Goal: Task Accomplishment & Management: Manage account settings

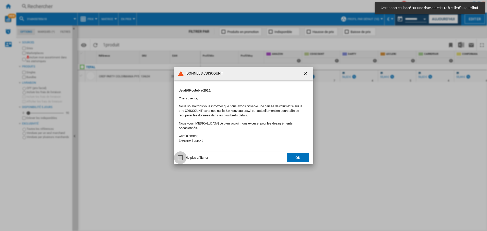
click at [182, 156] on div "Ne plus afficher" at bounding box center [180, 157] width 5 height 5
click at [306, 155] on button "OK" at bounding box center [298, 157] width 22 height 9
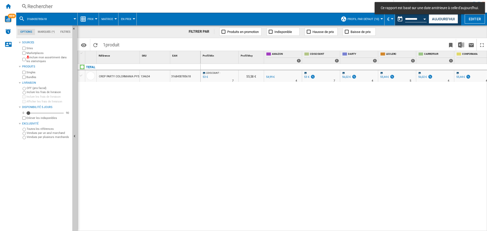
click at [441, 15] on md-toast "Ce rapport est basé sur une date antérieure à celle d'aujourd'hui." at bounding box center [430, 8] width 114 height 16
click at [441, 17] on button "Aujourd'hui" at bounding box center [443, 18] width 29 height 9
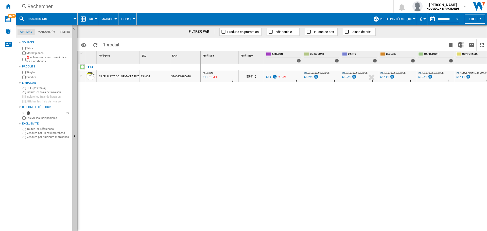
click at [129, 7] on div "Rechercher" at bounding box center [203, 6] width 353 height 7
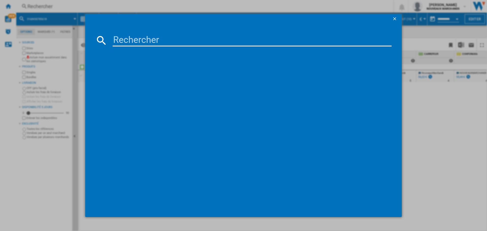
click at [143, 42] on input at bounding box center [252, 40] width 279 height 12
paste input "3045386382811"
type input "3045386382811"
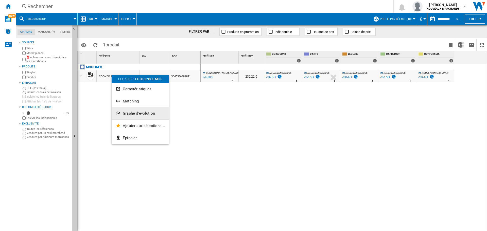
click at [134, 115] on span "Graphe d'évolution" at bounding box center [139, 113] width 32 height 5
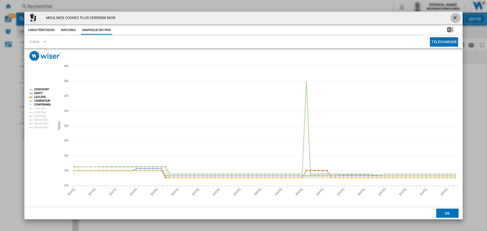
click at [455, 16] on ng-md-icon "getI18NText('BUTTONS.CLOSE_DIALOG')" at bounding box center [455, 18] width 6 height 6
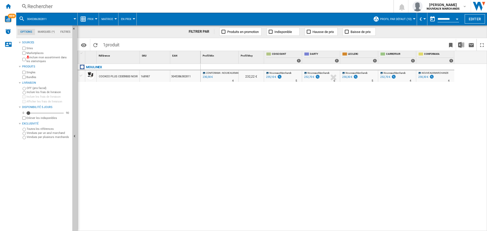
click at [271, 76] on div "235,10 €" at bounding box center [271, 76] width 10 height 3
click at [308, 77] on div "232,70 €" at bounding box center [309, 76] width 10 height 3
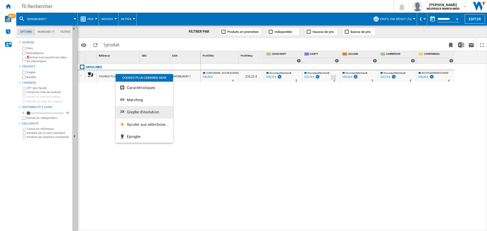
click at [132, 109] on button "Graphe d'évolution" at bounding box center [144, 112] width 57 height 12
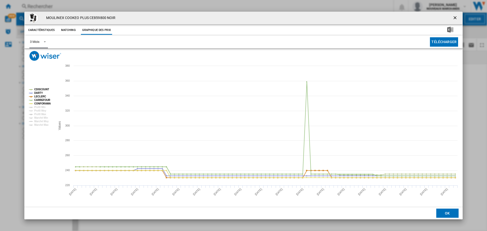
click at [42, 41] on span "Product popup" at bounding box center [43, 41] width 6 height 5
click at [44, 56] on md-option "6 Mois" at bounding box center [43, 54] width 34 height 12
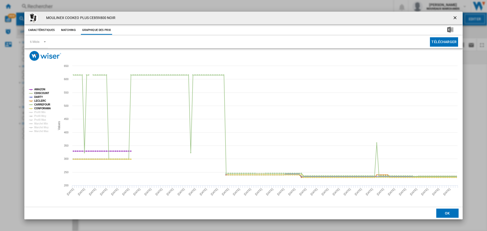
click at [455, 17] on ng-md-icon "getI18NText('BUTTONS.CLOSE_DIALOG')" at bounding box center [455, 18] width 6 height 6
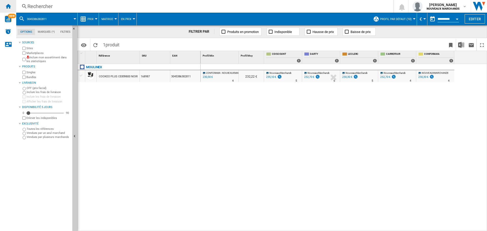
click at [8, 5] on ng-md-icon "Accueil" at bounding box center [8, 6] width 6 height 6
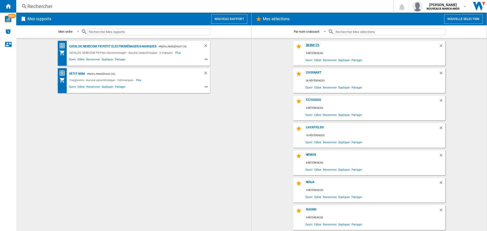
click at [314, 45] on div "5KSM175" at bounding box center [372, 46] width 134 height 7
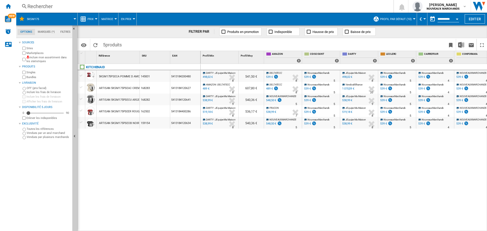
click at [65, 4] on div "Rechercher" at bounding box center [203, 6] width 353 height 7
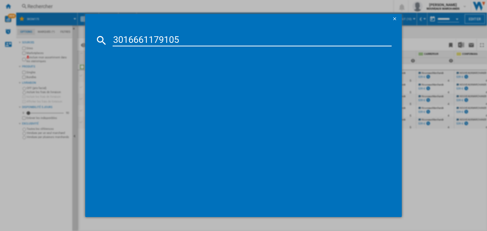
type input "3016661179105"
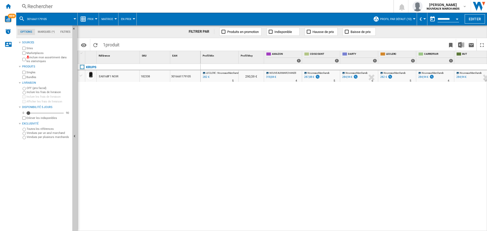
click at [273, 76] on div "318,84 €" at bounding box center [271, 76] width 10 height 3
click at [271, 77] on div "318,84 €" at bounding box center [271, 76] width 10 height 3
click at [347, 76] on div "284,94 €" at bounding box center [347, 76] width 10 height 3
click at [67, 6] on div "Rechercher" at bounding box center [203, 6] width 353 height 7
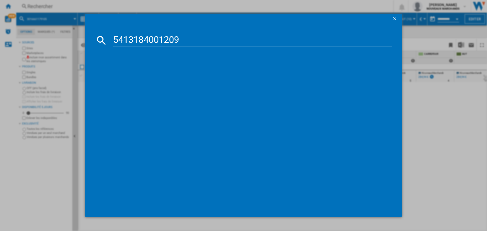
type input "5413184001209"
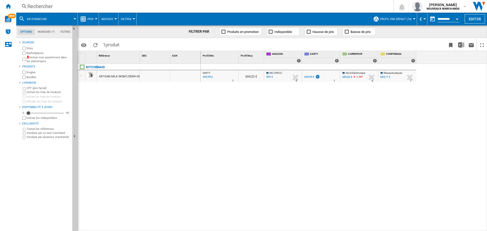
click at [307, 77] on div "449,99 €" at bounding box center [309, 76] width 10 height 3
click at [7, 5] on ng-md-icon "Accueil" at bounding box center [8, 6] width 6 height 6
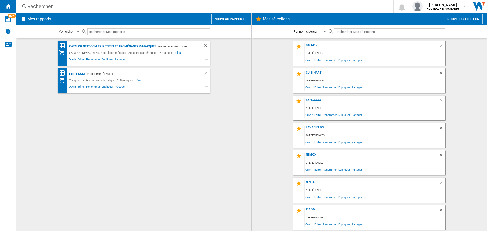
click at [311, 211] on div "Xiaomi" at bounding box center [372, 211] width 134 height 7
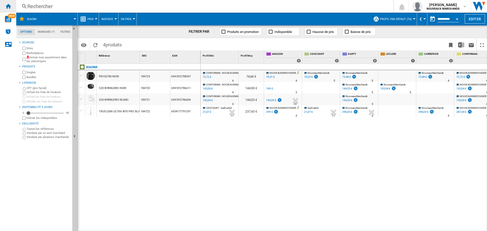
click at [12, 5] on div "Accueil" at bounding box center [8, 6] width 16 height 13
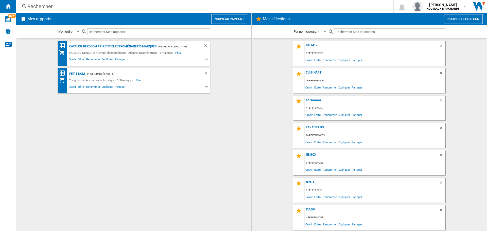
click at [317, 224] on span "Editer" at bounding box center [317, 224] width 9 height 7
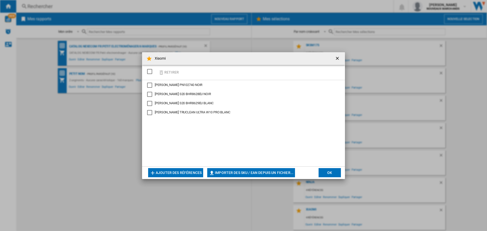
click at [187, 170] on button "Ajouter des références" at bounding box center [175, 172] width 55 height 9
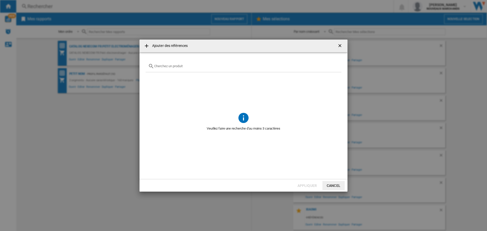
click at [180, 66] on input "text" at bounding box center [246, 66] width 185 height 4
paste input "6941812771921"
click at [186, 62] on div "6941812771921" at bounding box center [244, 66] width 196 height 12
drag, startPoint x: 187, startPoint y: 67, endPoint x: 76, endPoint y: 65, distance: 111.1
click at [82, 65] on div "Ajouter des références 6941812771921 Aucune référence ne correspond à votre rec…" at bounding box center [243, 115] width 487 height 231
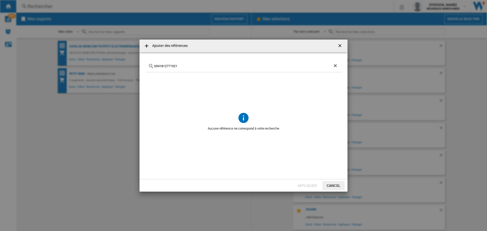
paste input "G20 LITE"
type input "G20 LITE"
click at [341, 44] on ng-md-icon "getI18NText('BUTTONS.CLOSE_DIALOG')" at bounding box center [340, 46] width 6 height 6
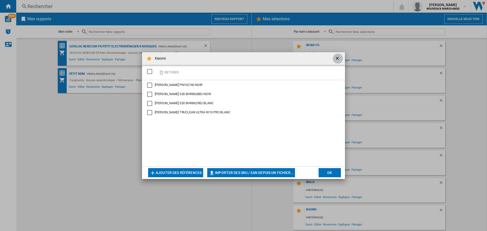
click at [337, 58] on ng-md-icon "getI18NText('BUTTONS.CLOSE_DIALOG')" at bounding box center [338, 59] width 6 height 6
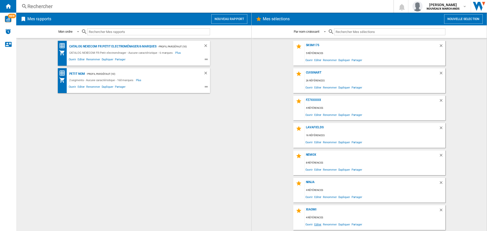
click at [317, 224] on span "Editer" at bounding box center [317, 224] width 9 height 7
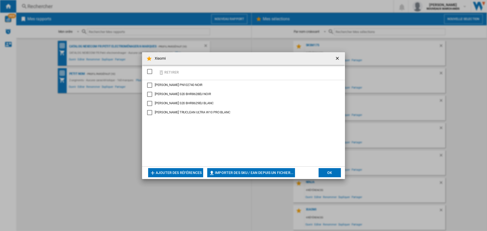
click at [173, 171] on button "Ajouter des références" at bounding box center [175, 172] width 55 height 9
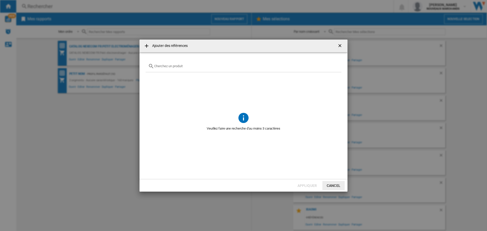
click at [163, 61] on div "Ajouter des ..." at bounding box center [244, 66] width 196 height 12
click at [164, 65] on input "Ajouter des ..." at bounding box center [246, 66] width 185 height 4
paste input "6941812771921"
type input "6941812771921"
click at [340, 44] on ng-md-icon "getI18NText('BUTTONS.CLOSE_DIALOG')" at bounding box center [340, 46] width 6 height 6
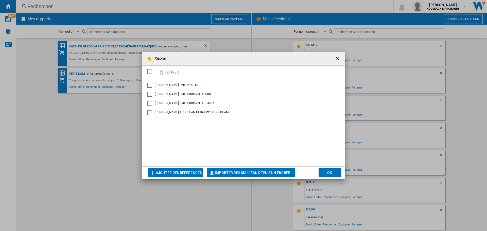
click at [336, 57] on ng-md-icon "getI18NText('BUTTONS.CLOSE_DIALOG')" at bounding box center [338, 59] width 6 height 6
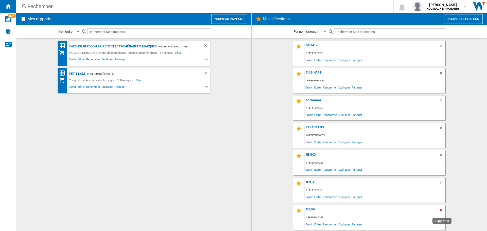
click at [441, 210] on ng-md-icon "Supprimer" at bounding box center [442, 211] width 6 height 6
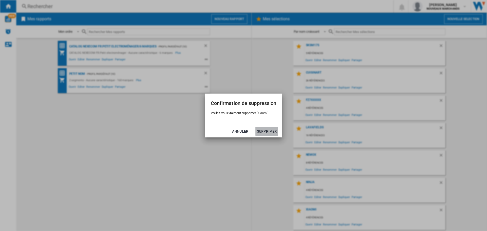
click at [264, 130] on button "Supprimer" at bounding box center [266, 131] width 23 height 9
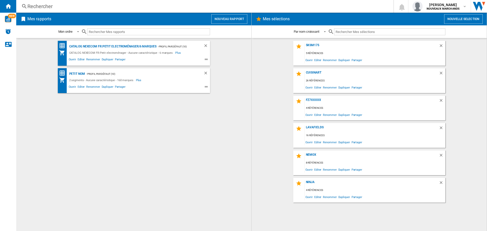
click at [459, 21] on button "Nouvelle selection" at bounding box center [463, 19] width 39 height 10
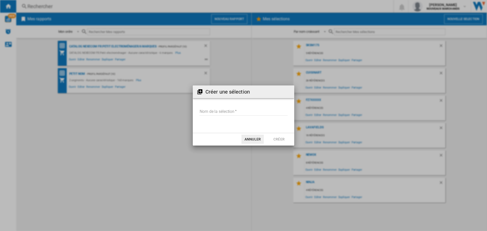
drag, startPoint x: 243, startPoint y: 114, endPoint x: 240, endPoint y: 111, distance: 3.8
click at [240, 112] on input "Nom de la sélection" at bounding box center [243, 112] width 88 height 8
type input "******"
click at [282, 138] on button "Créer" at bounding box center [279, 139] width 22 height 9
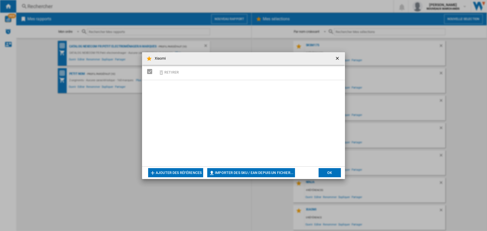
click at [233, 170] on button "Importer des SKU / EAN depuis un fichier..." at bounding box center [251, 172] width 88 height 9
type input "**********"
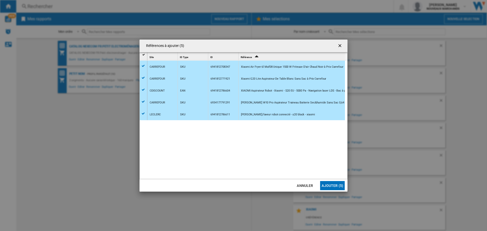
click at [327, 185] on button "Ajouter (5)" at bounding box center [332, 185] width 25 height 9
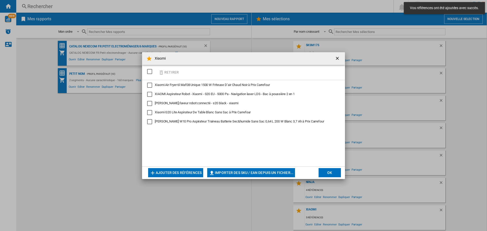
click at [324, 173] on button "OK" at bounding box center [330, 172] width 22 height 9
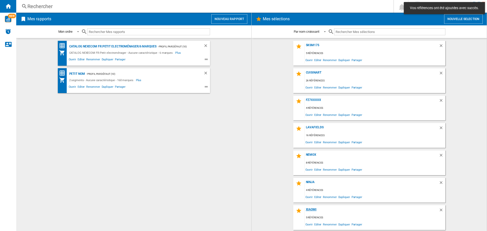
click at [311, 209] on div "Xiaomi" at bounding box center [372, 211] width 134 height 7
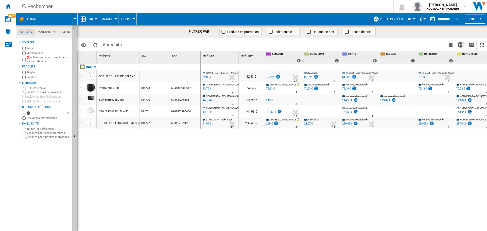
click at [207, 77] on div "79,80 €" at bounding box center [206, 77] width 9 height 5
click at [269, 75] on div "79,99 €" at bounding box center [270, 76] width 9 height 3
click at [424, 76] on div "79,80 €" at bounding box center [422, 76] width 9 height 3
click at [71, 5] on div "Rechercher" at bounding box center [203, 6] width 353 height 7
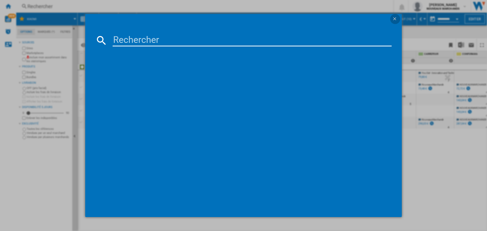
click at [396, 17] on ng-md-icon "getI18NText('BUTTONS.CLOSE_DIALOG')" at bounding box center [395, 19] width 6 height 6
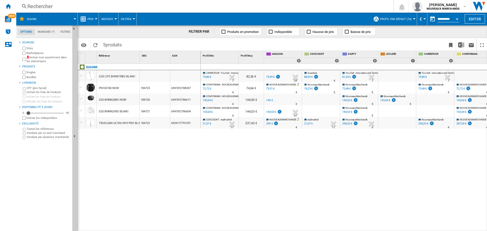
click at [184, 88] on div "6941812708347" at bounding box center [185, 88] width 30 height 12
click at [41, 5] on div "Rechercher" at bounding box center [203, 6] width 353 height 7
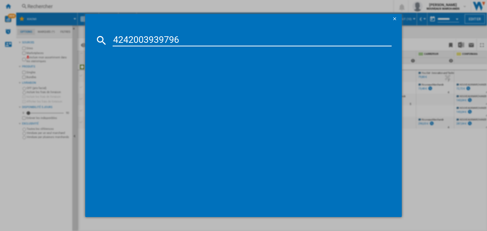
type input "4242003939796"
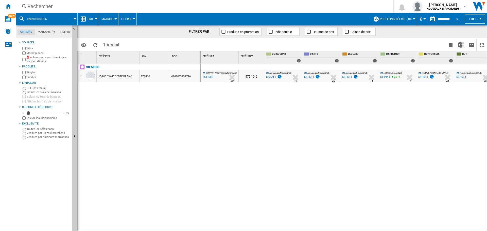
click at [309, 76] on div "561,63 €" at bounding box center [309, 76] width 10 height 3
